Goal: Find specific page/section: Find specific page/section

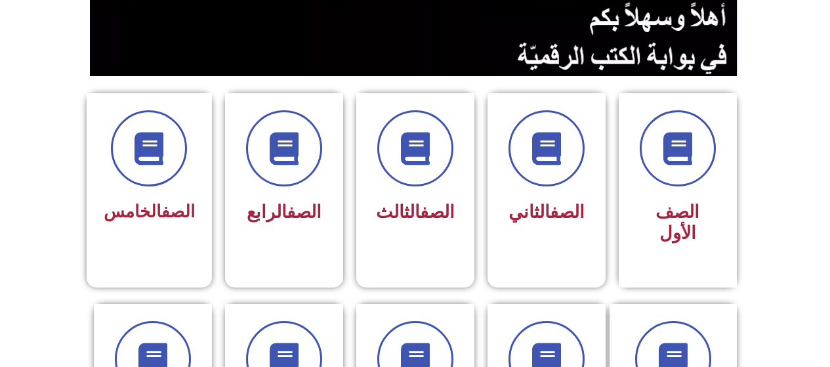
scroll to position [284, 0]
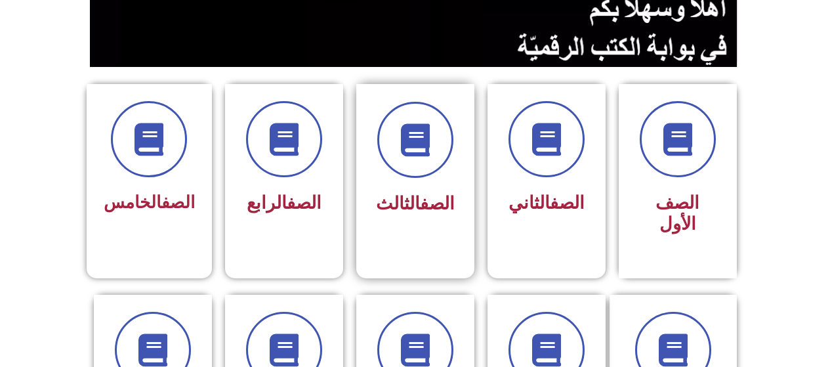
click at [387, 219] on div "الصف الثالث" at bounding box center [415, 204] width 83 height 33
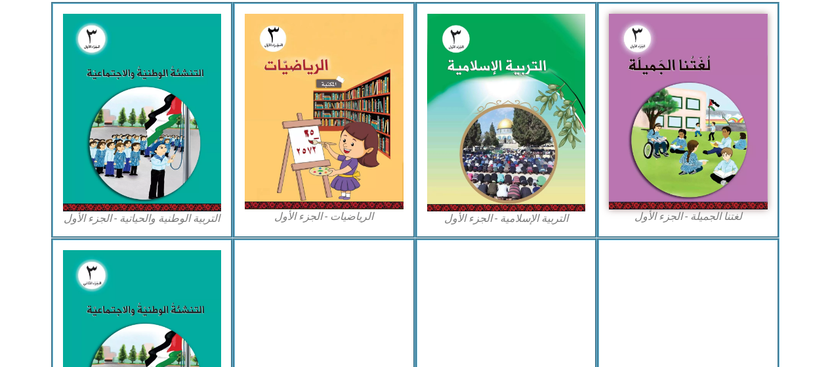
scroll to position [387, 0]
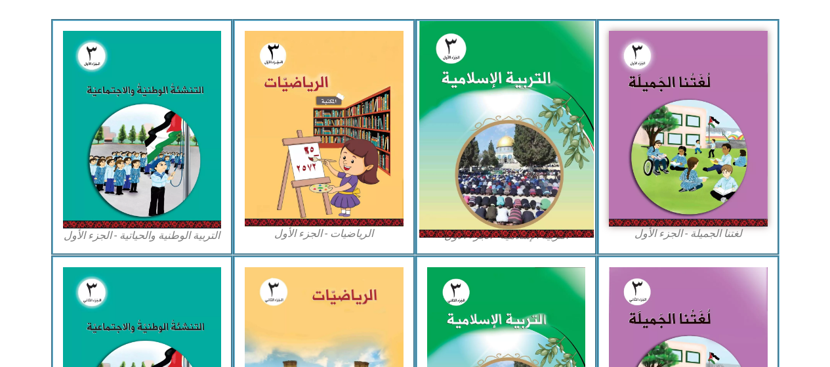
click at [438, 187] on img at bounding box center [506, 129] width 175 height 217
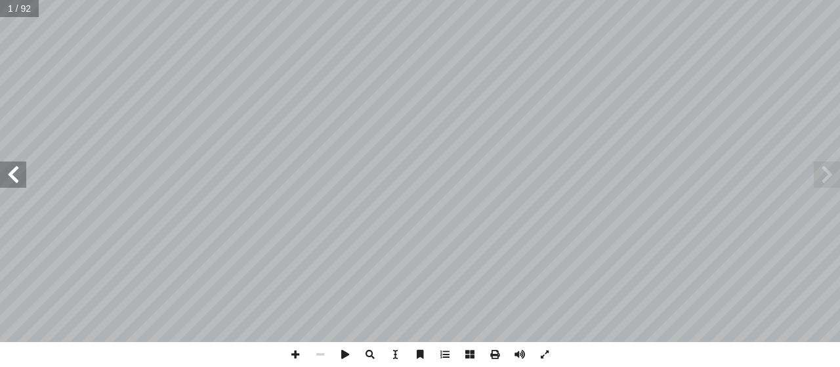
click at [13, 177] on span at bounding box center [13, 174] width 26 height 26
click at [11, 176] on span at bounding box center [13, 174] width 26 height 26
click at [16, 172] on span at bounding box center [13, 174] width 26 height 26
click at [18, 178] on span at bounding box center [13, 174] width 26 height 26
click at [7, 176] on span at bounding box center [13, 174] width 26 height 26
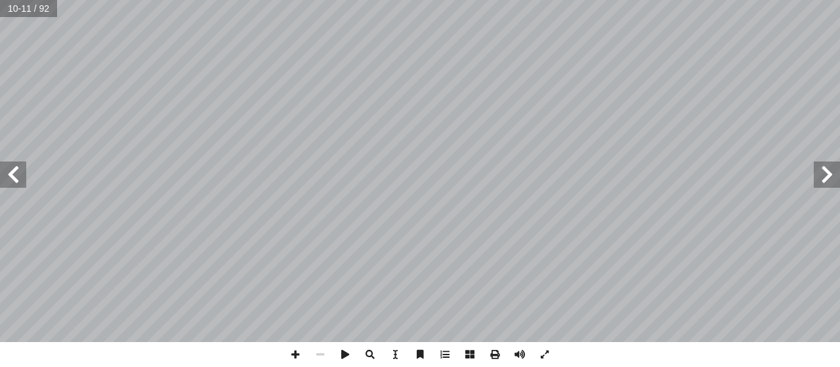
click at [9, 176] on span at bounding box center [13, 174] width 26 height 26
